Goal: Find specific page/section: Find specific page/section

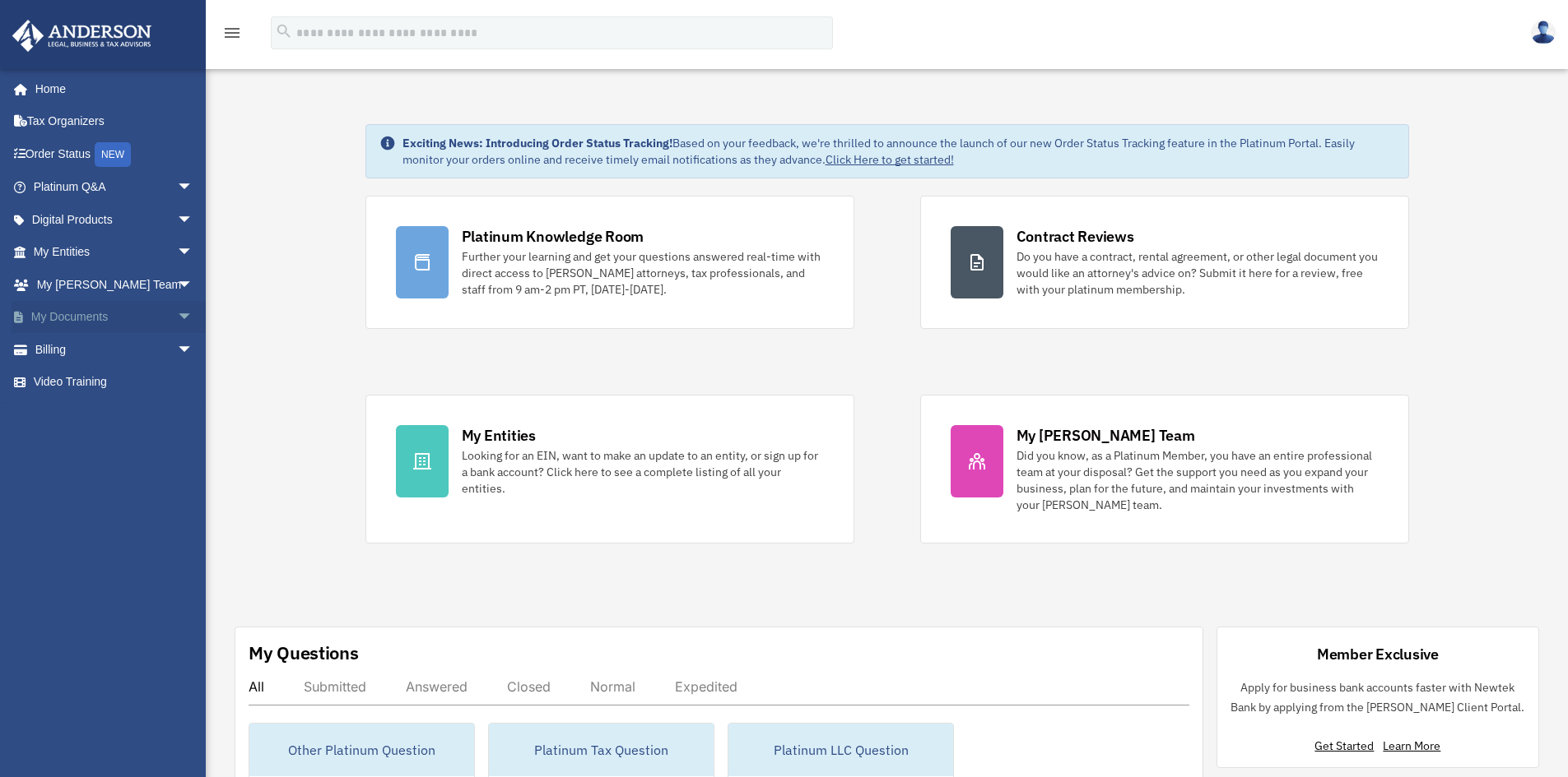
click at [60, 314] on link "My Documents arrow_drop_down" at bounding box center [115, 317] width 206 height 33
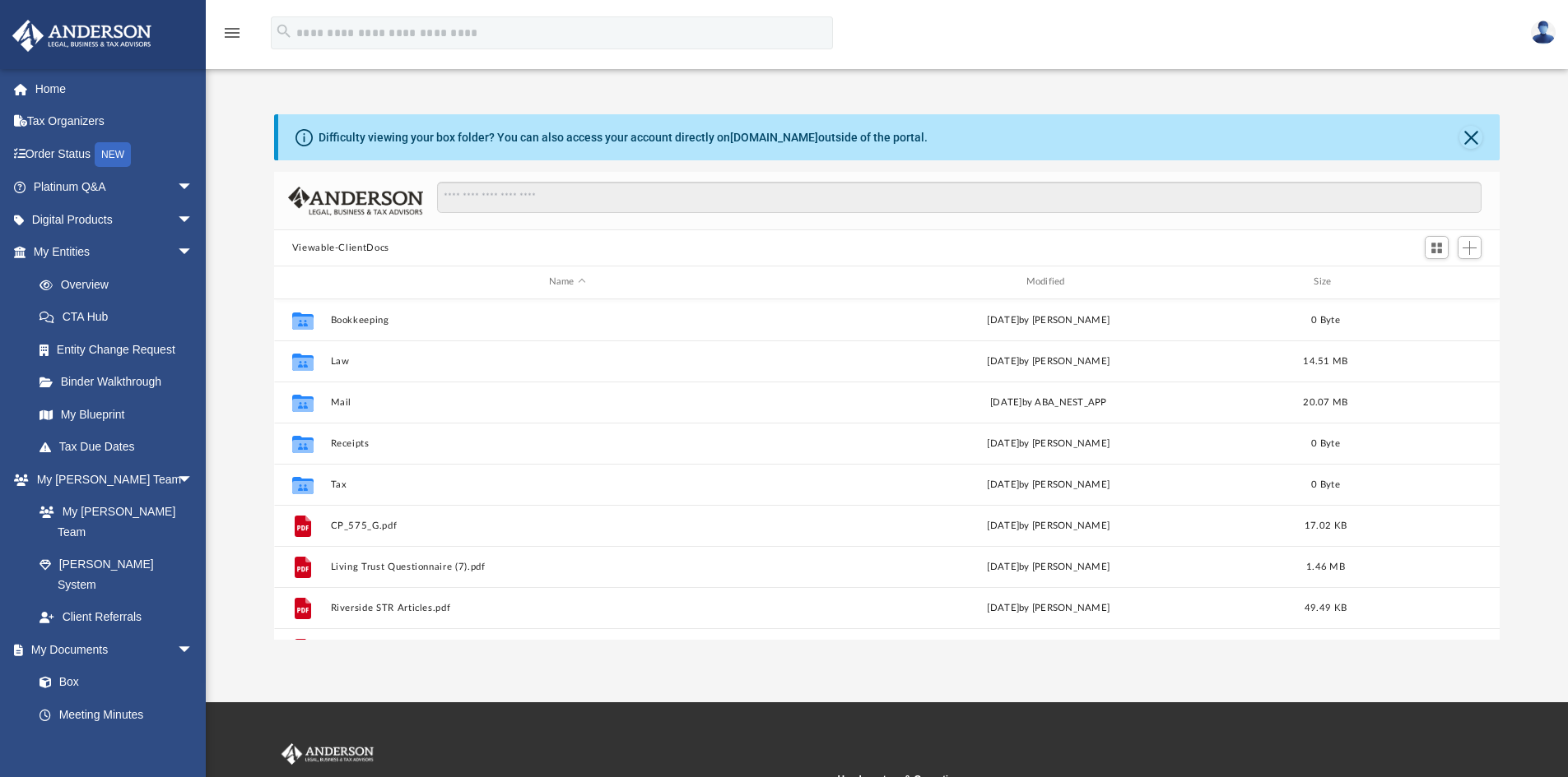
scroll to position [362, 1213]
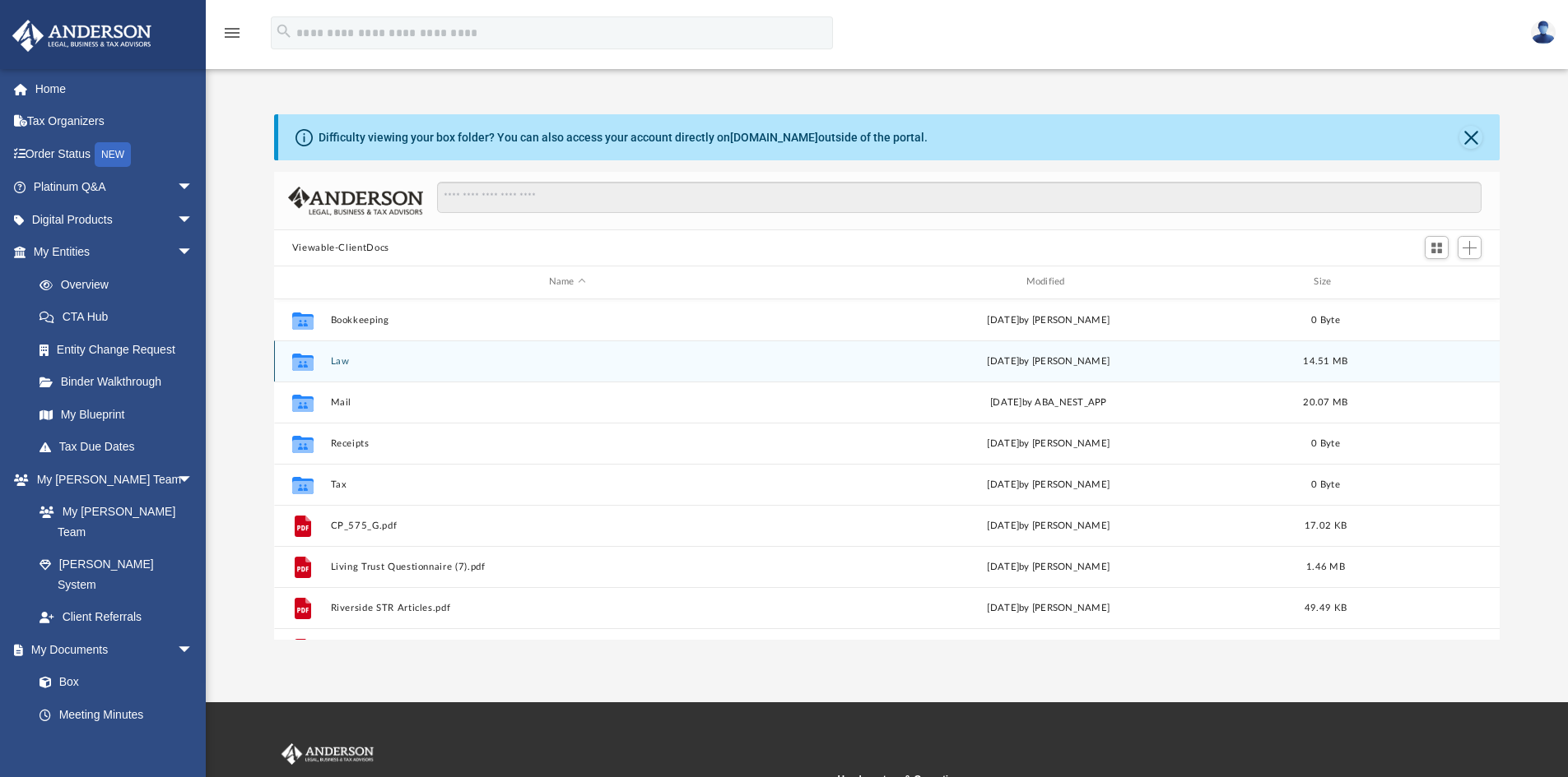
click at [338, 362] on button "Law" at bounding box center [567, 361] width 474 height 10
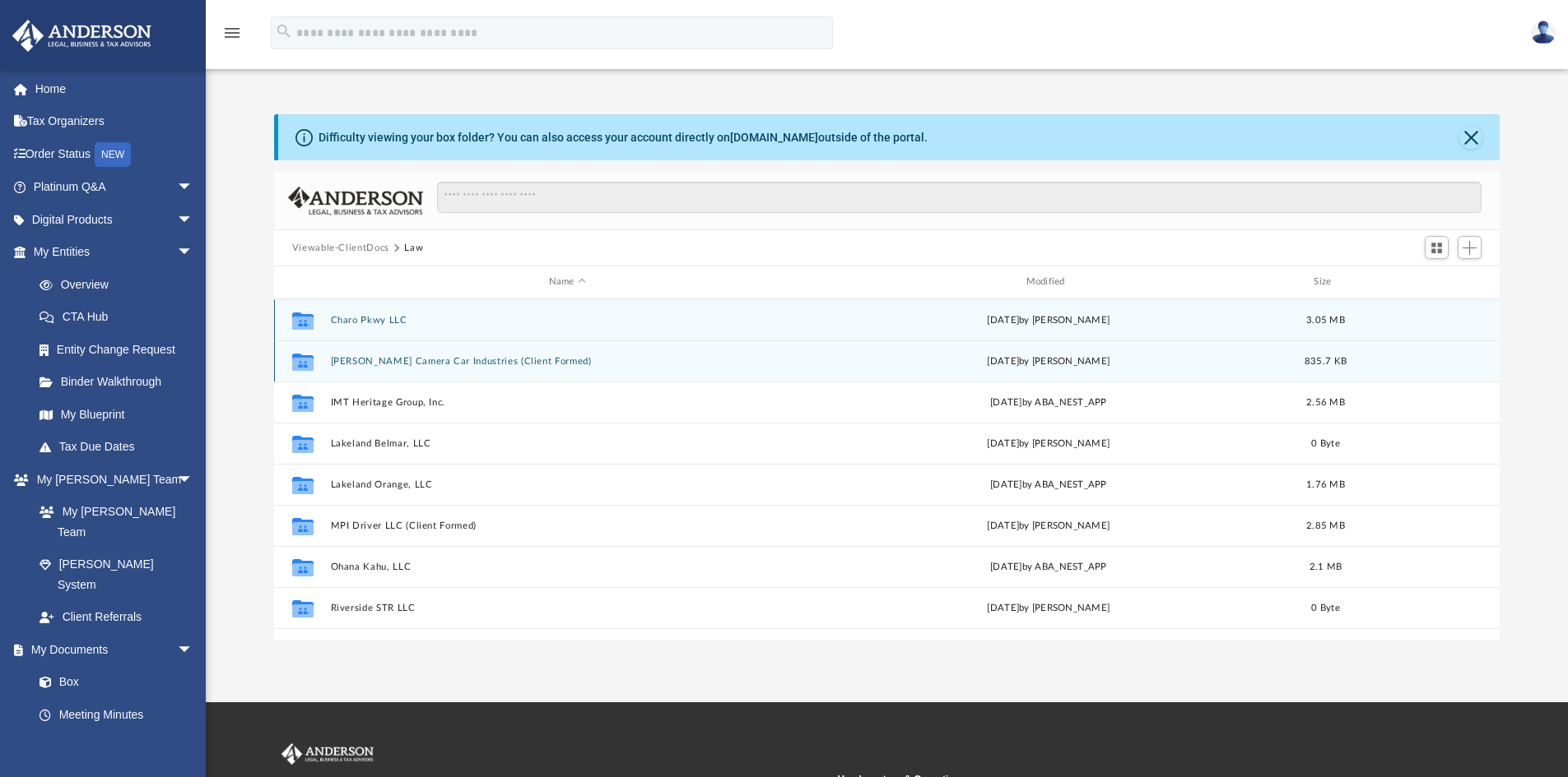
scroll to position [30, 0]
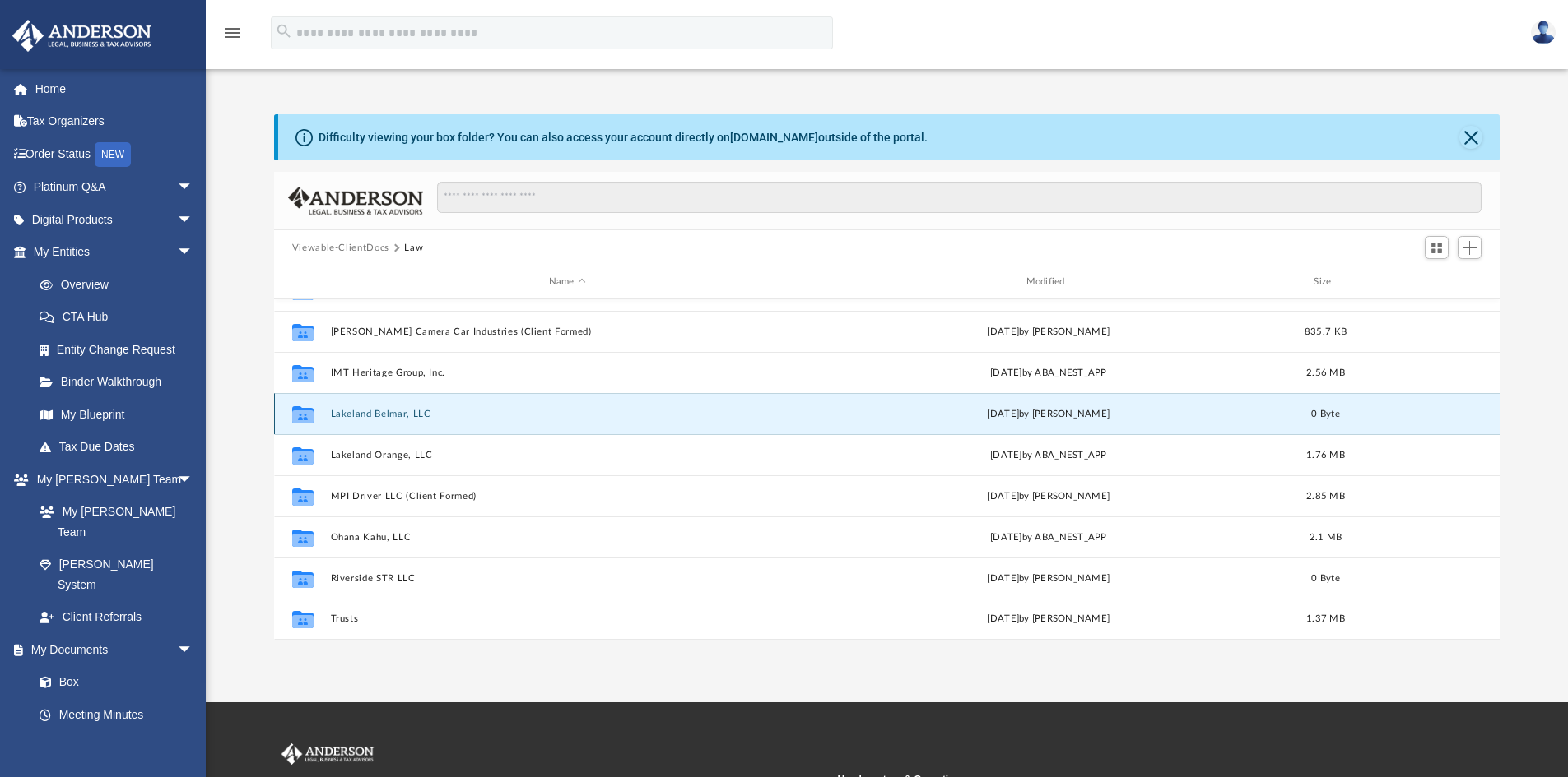
click at [359, 412] on button "Lakeland Belmar, LLC" at bounding box center [567, 414] width 474 height 10
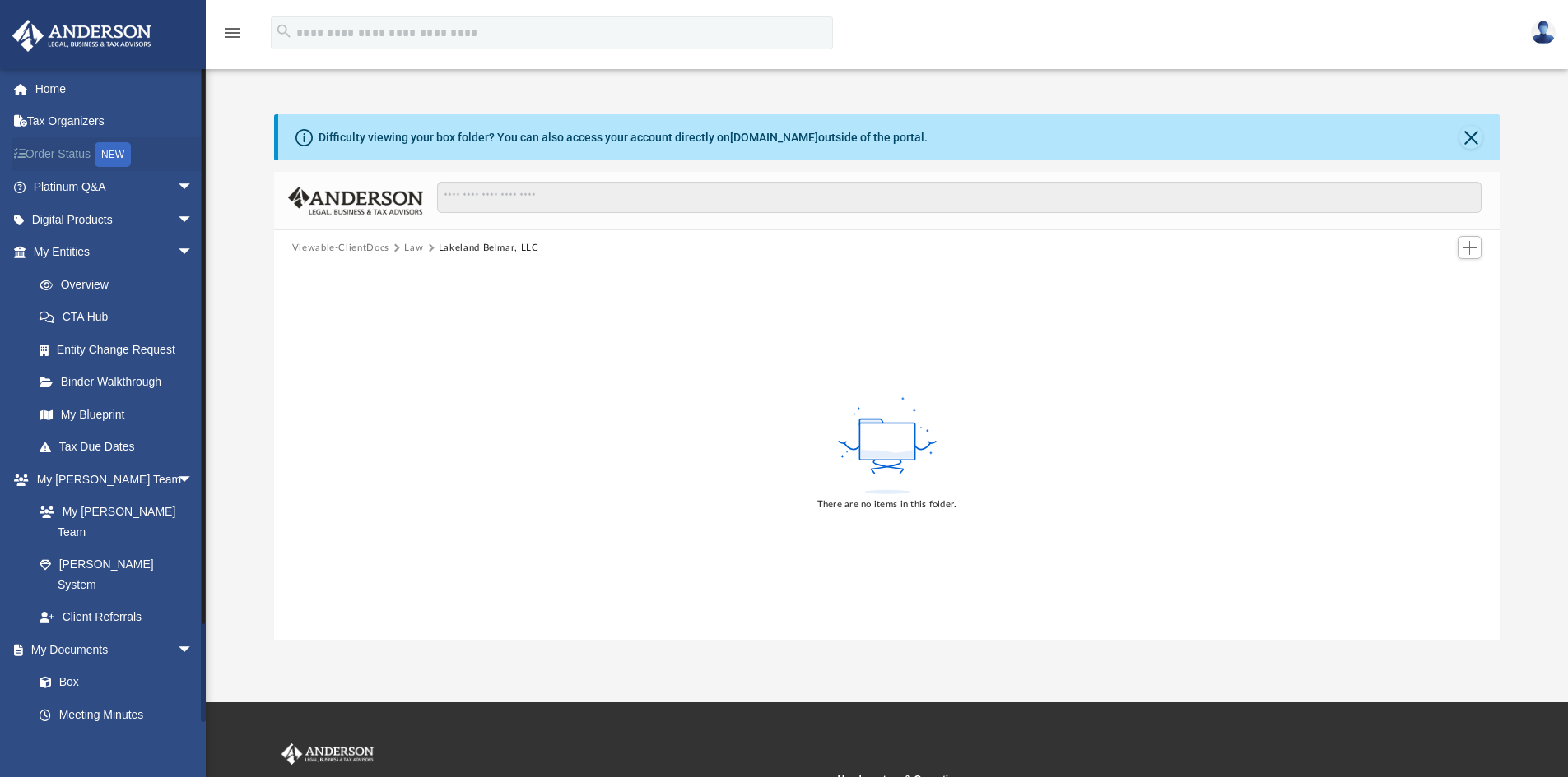
click at [47, 151] on link "Order Status NEW" at bounding box center [115, 154] width 206 height 34
